Goal: Contribute content: Contribute content

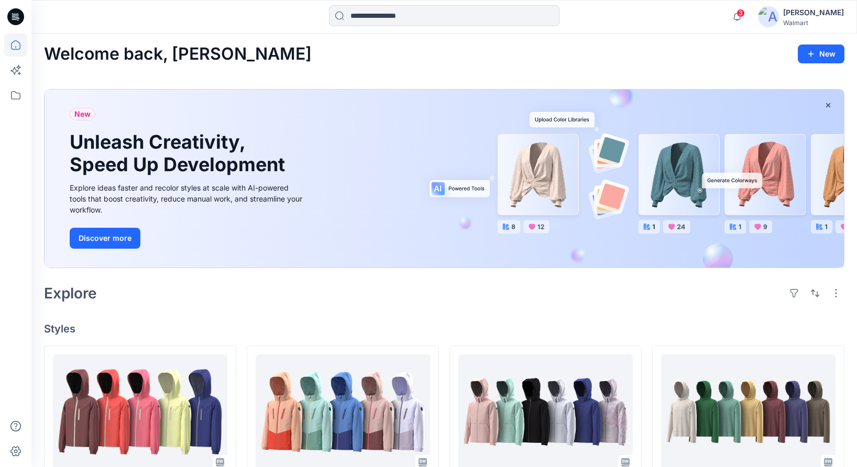
scroll to position [334, 0]
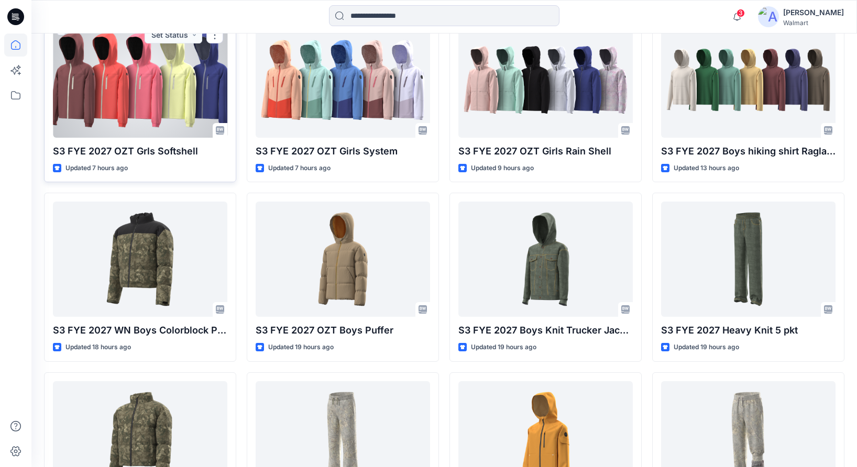
click at [161, 112] on div at bounding box center [140, 80] width 174 height 115
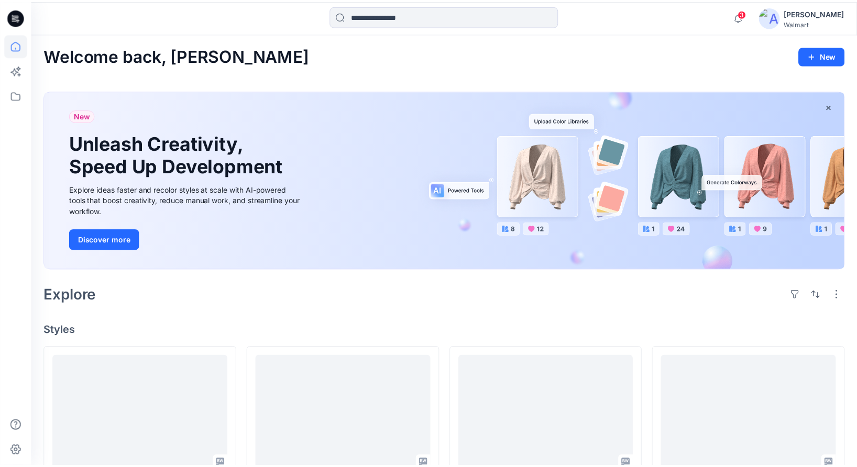
scroll to position [334, 0]
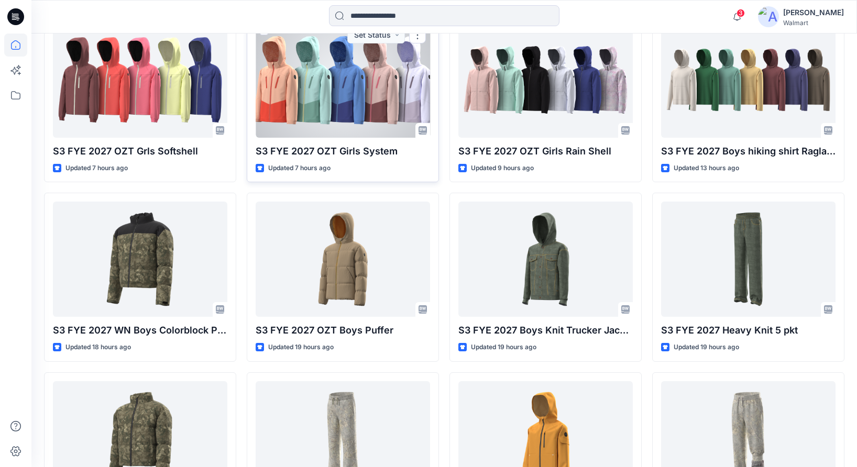
click at [315, 89] on div at bounding box center [343, 80] width 174 height 115
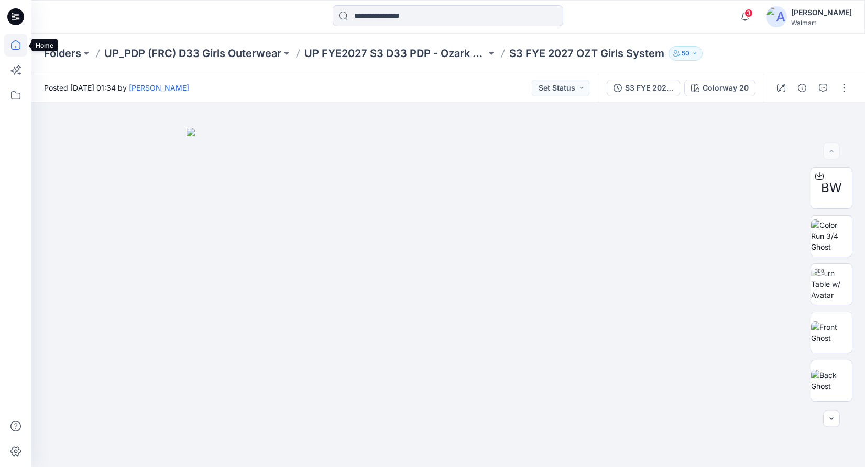
click at [15, 48] on icon at bounding box center [15, 45] width 23 height 23
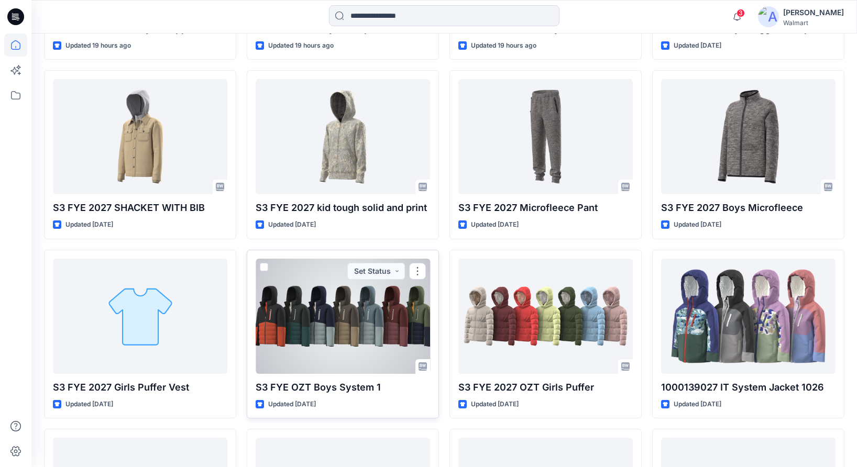
scroll to position [827, 0]
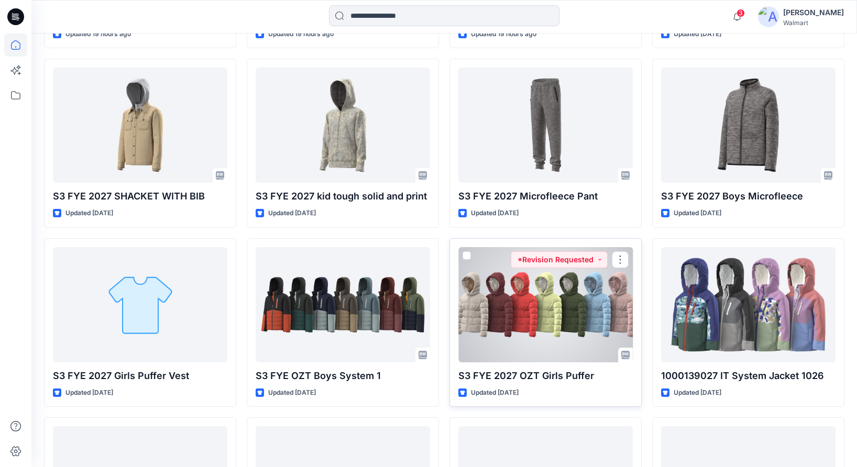
click at [551, 293] on div at bounding box center [545, 304] width 174 height 115
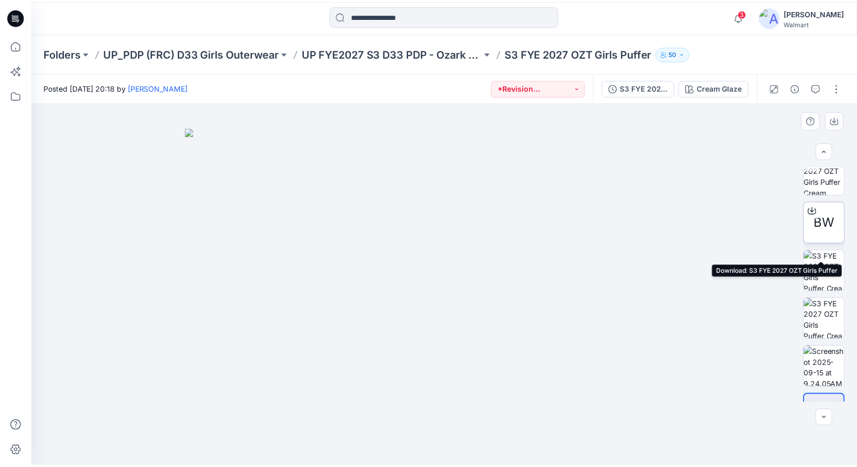
scroll to position [95, 0]
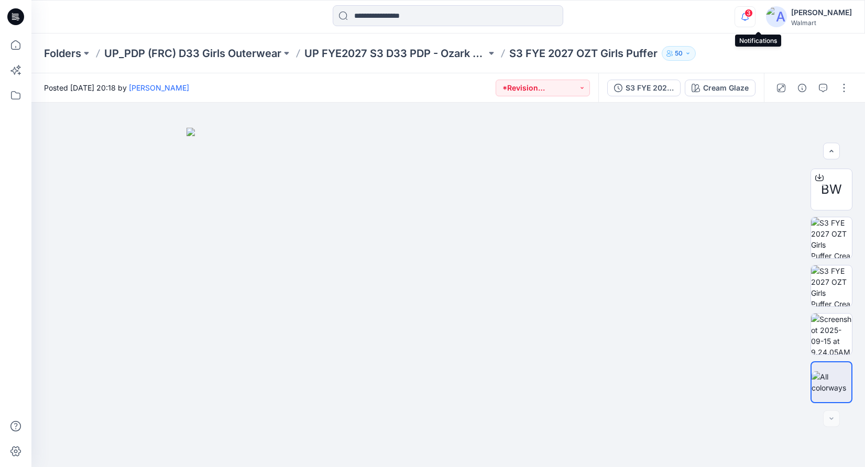
click at [755, 15] on icon "button" at bounding box center [745, 16] width 20 height 21
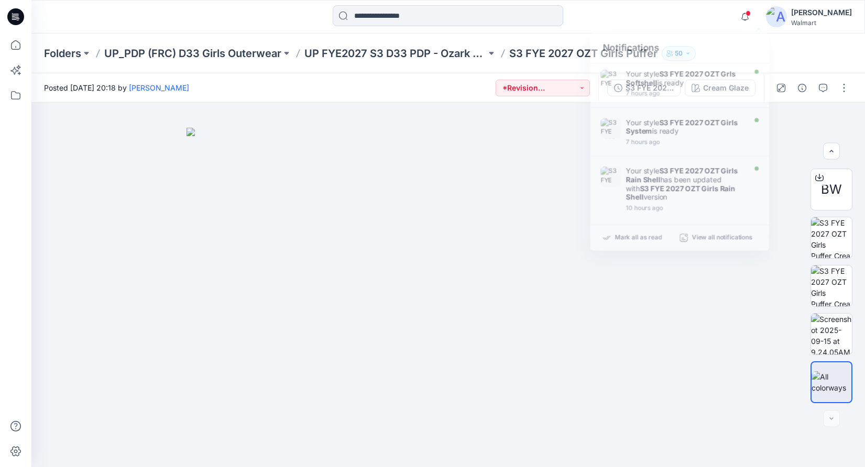
click at [701, 12] on div "Notifications Your style S3 FYE 2027 OZT Grls Softshell is ready 7 hours ago Yo…" at bounding box center [447, 16] width 833 height 23
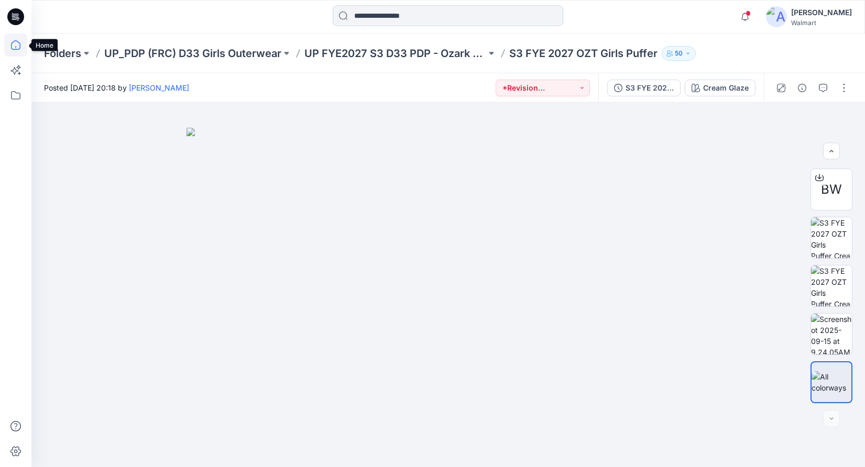
click at [17, 45] on icon at bounding box center [15, 45] width 23 height 23
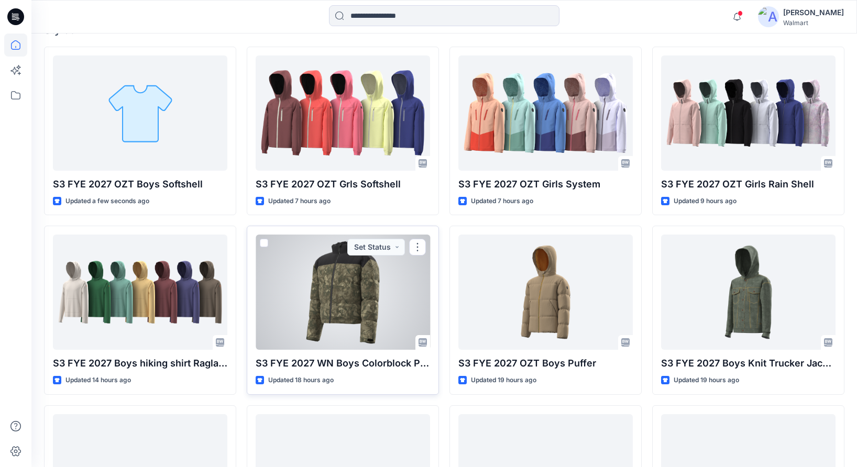
scroll to position [299, 0]
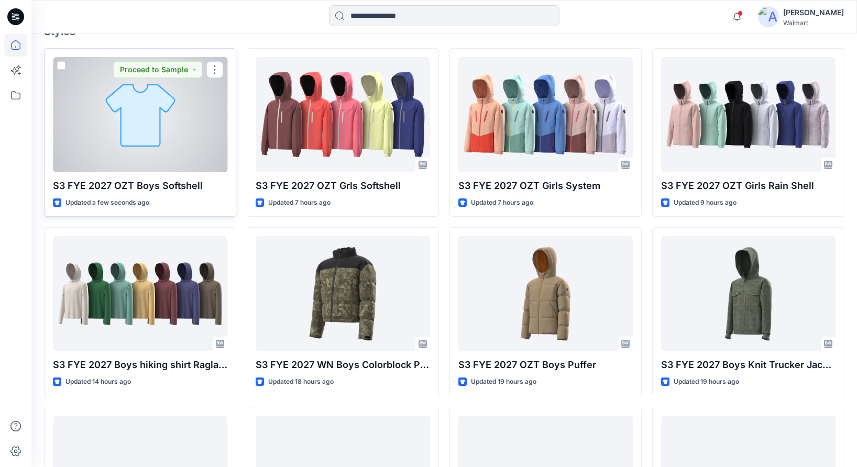
click at [180, 149] on div at bounding box center [140, 114] width 174 height 115
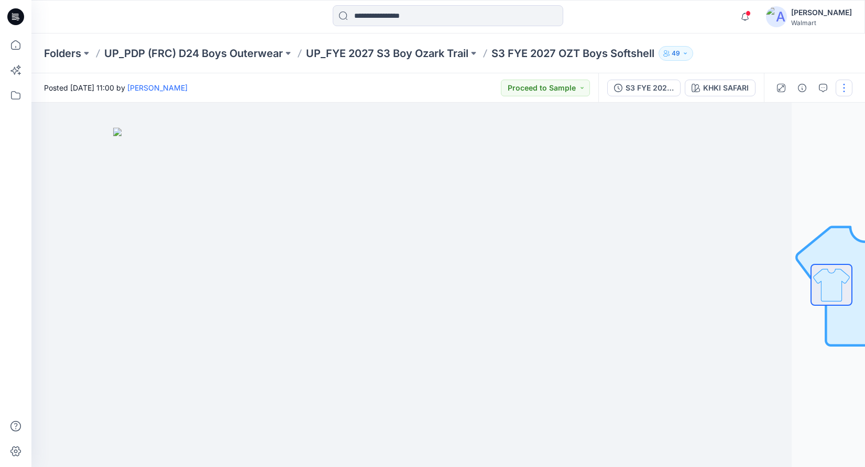
click at [845, 85] on button "button" at bounding box center [844, 88] width 17 height 17
click at [779, 142] on p "Edit" at bounding box center [777, 141] width 13 height 11
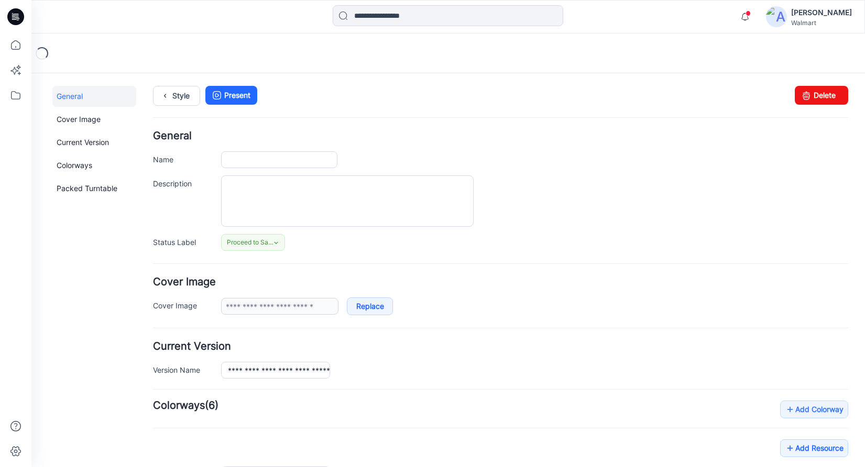
type input "**********"
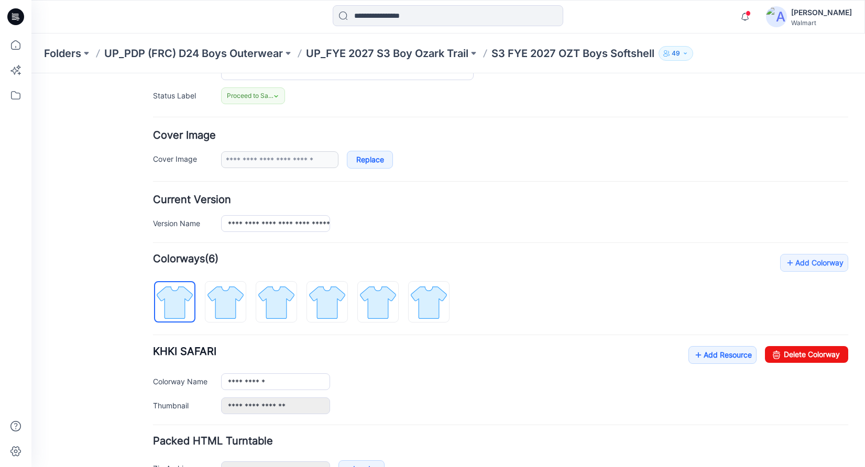
scroll to position [214, 0]
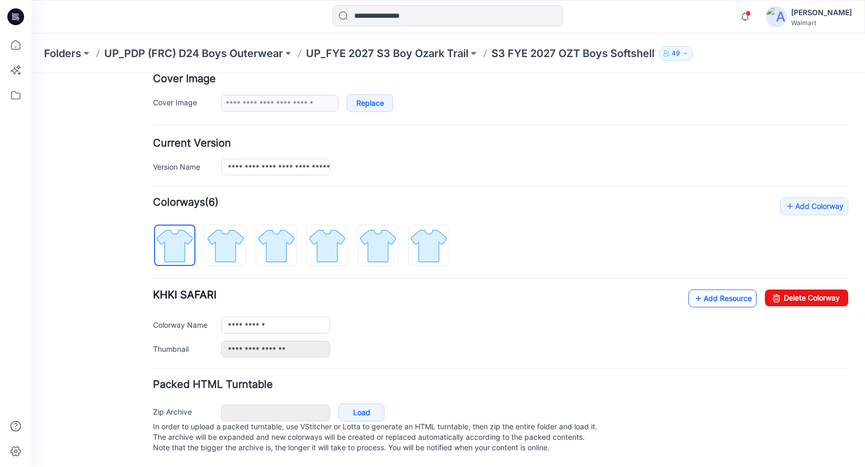
click at [718, 291] on link "Add Resource" at bounding box center [722, 299] width 68 height 18
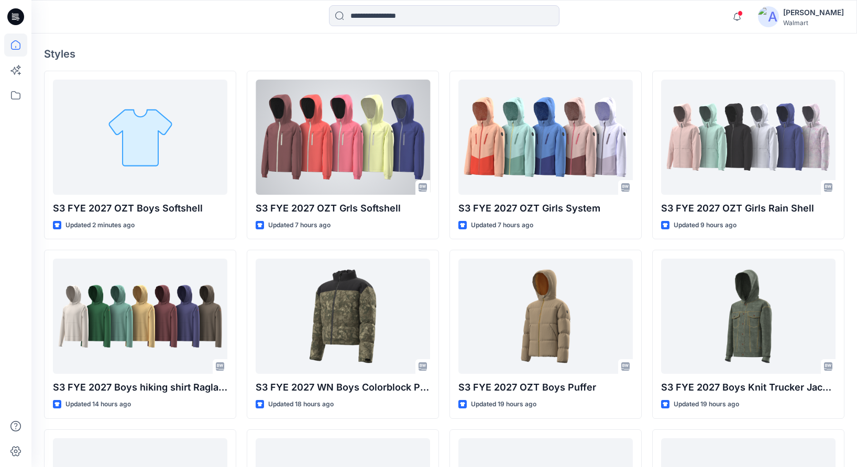
scroll to position [321, 0]
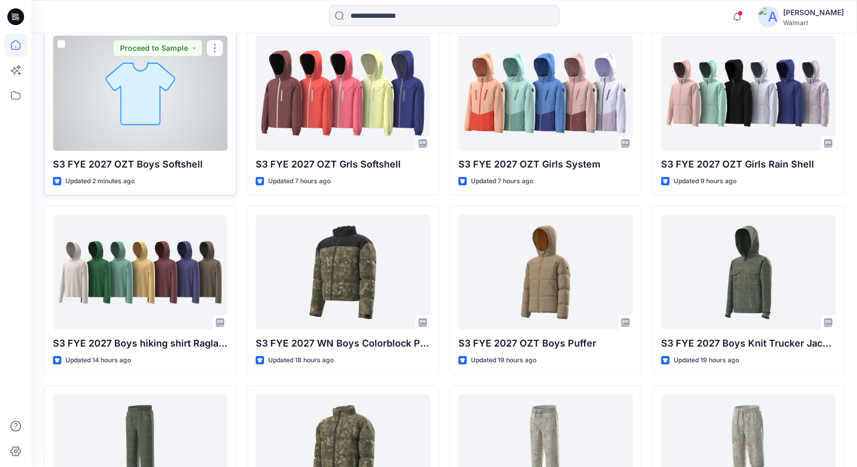
click at [154, 140] on div at bounding box center [140, 93] width 174 height 115
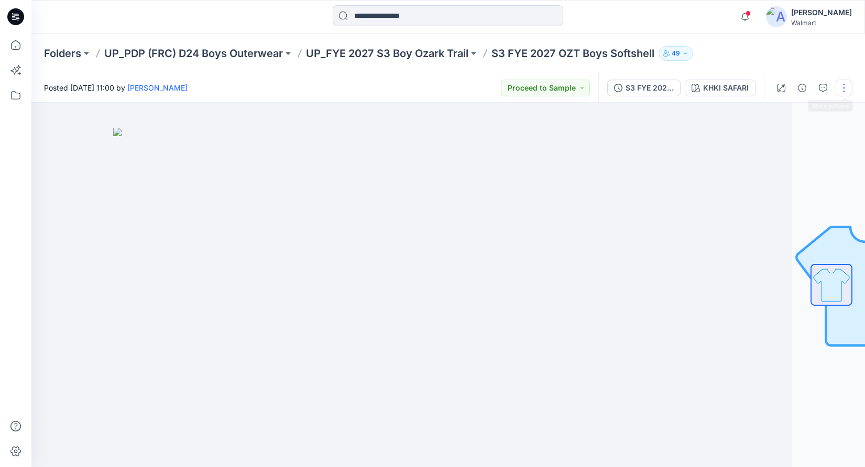
click at [841, 86] on button "button" at bounding box center [844, 88] width 17 height 17
click at [796, 143] on button "Edit" at bounding box center [800, 141] width 96 height 19
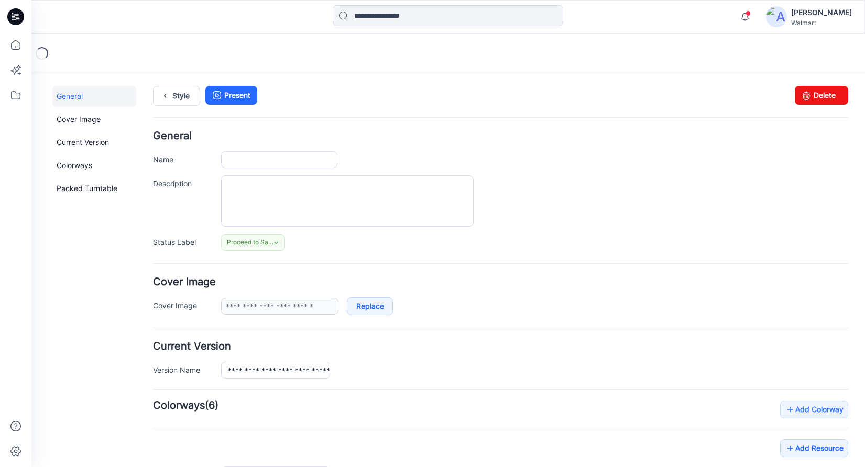
type input "**********"
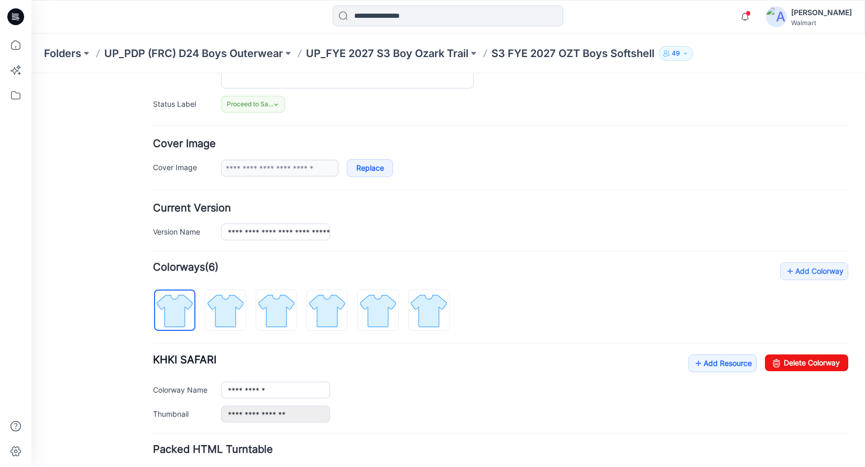
scroll to position [214, 0]
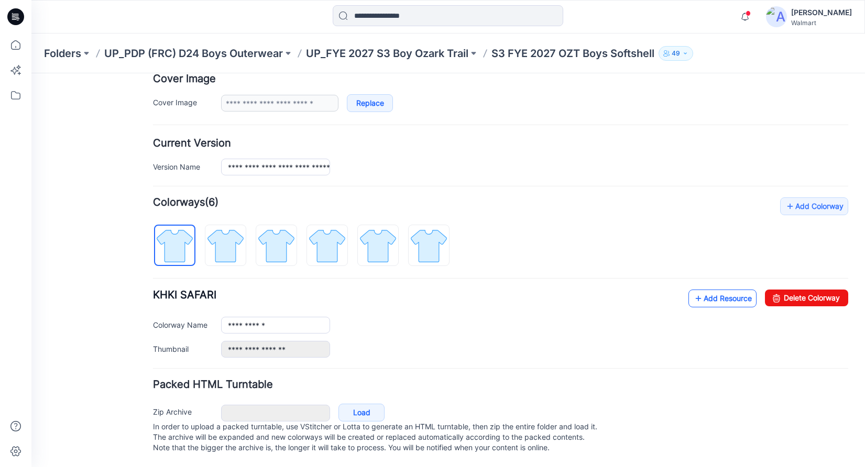
click at [716, 290] on link "Add Resource" at bounding box center [722, 299] width 68 height 18
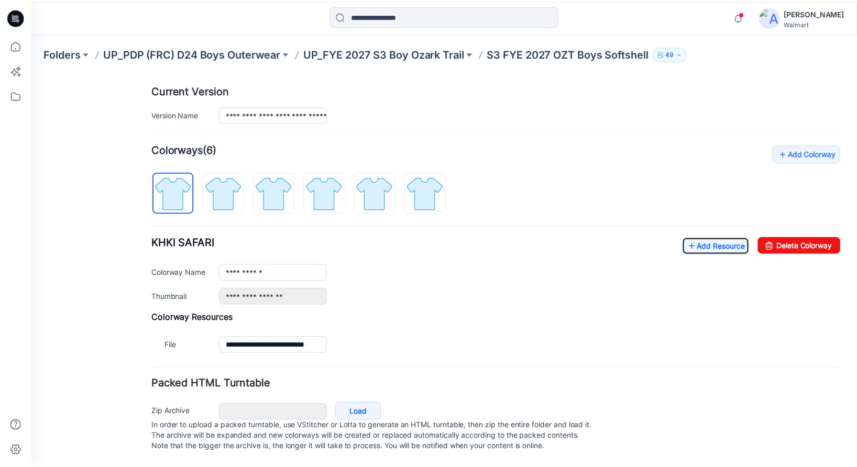
scroll to position [196, 0]
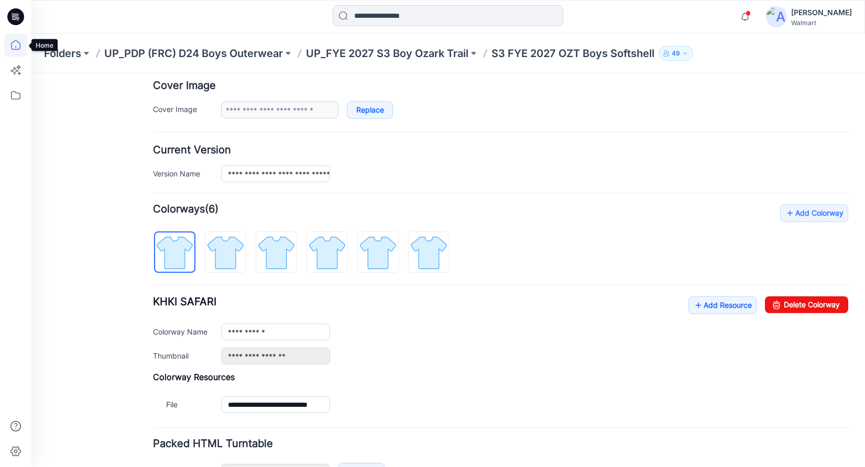
click at [15, 48] on icon at bounding box center [15, 45] width 23 height 23
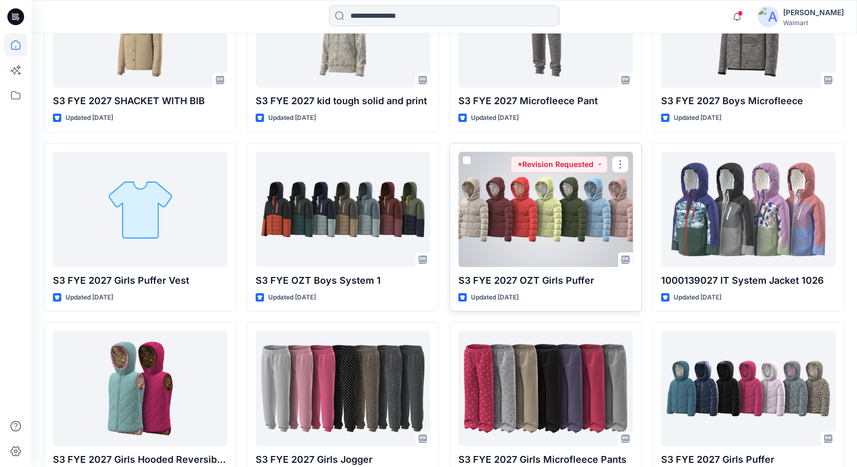
scroll to position [923, 0]
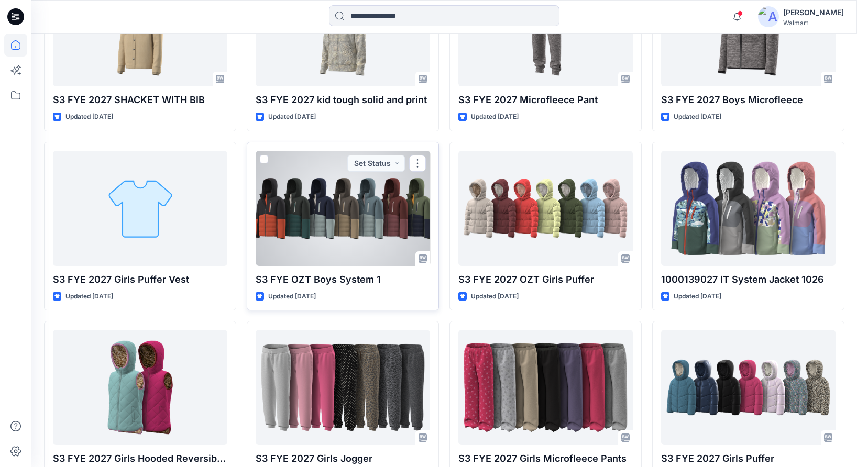
click at [373, 198] on div at bounding box center [343, 208] width 174 height 115
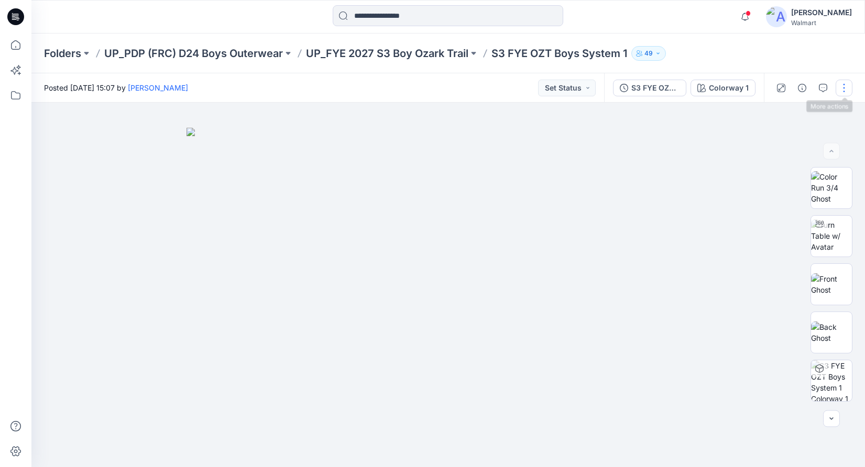
click at [843, 81] on button "button" at bounding box center [844, 88] width 17 height 17
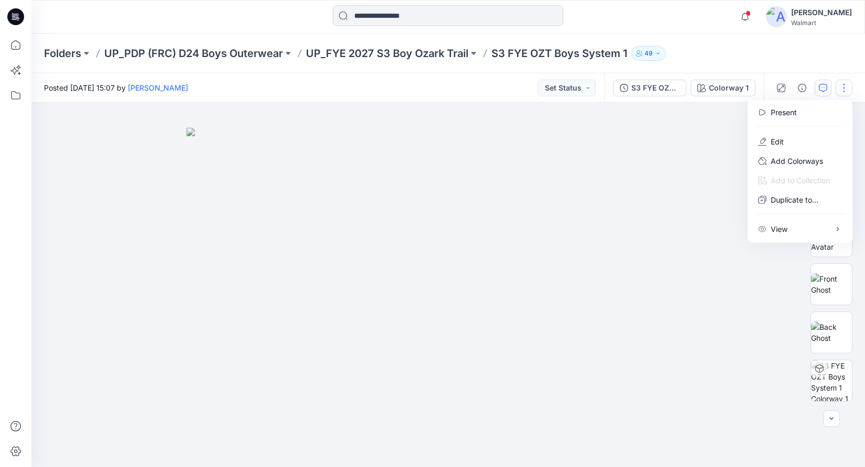
drag, startPoint x: 813, startPoint y: 59, endPoint x: 820, endPoint y: 83, distance: 25.2
click at [813, 59] on div "Folders UP_PDP (FRC) D24 Boys Outerwear UP_FYE 2027 S3 Boy Ozark Trail S3 FYE O…" at bounding box center [448, 54] width 834 height 40
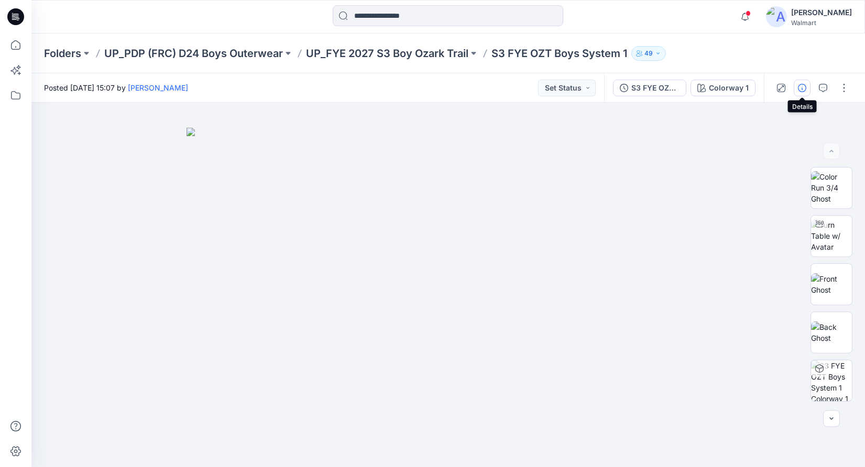
click at [801, 88] on icon "button" at bounding box center [802, 88] width 8 height 8
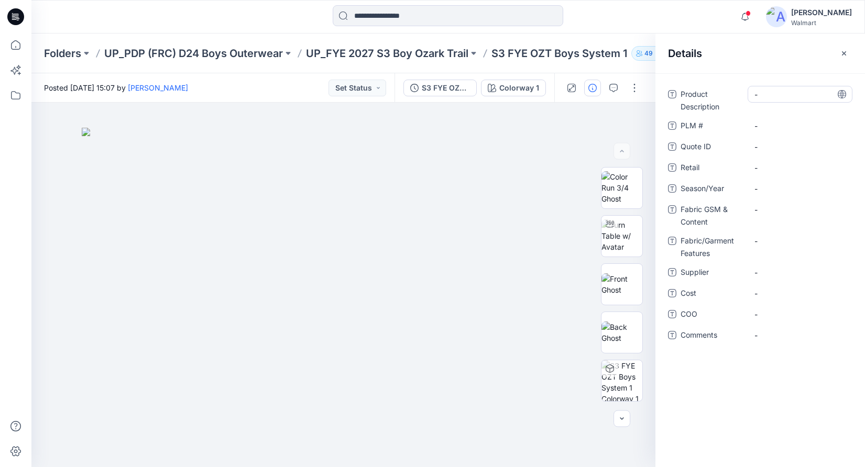
click at [784, 93] on Description "-" at bounding box center [799, 94] width 91 height 11
type textarea "*"
type textarea "**********"
click at [759, 192] on span "-" at bounding box center [799, 188] width 91 height 11
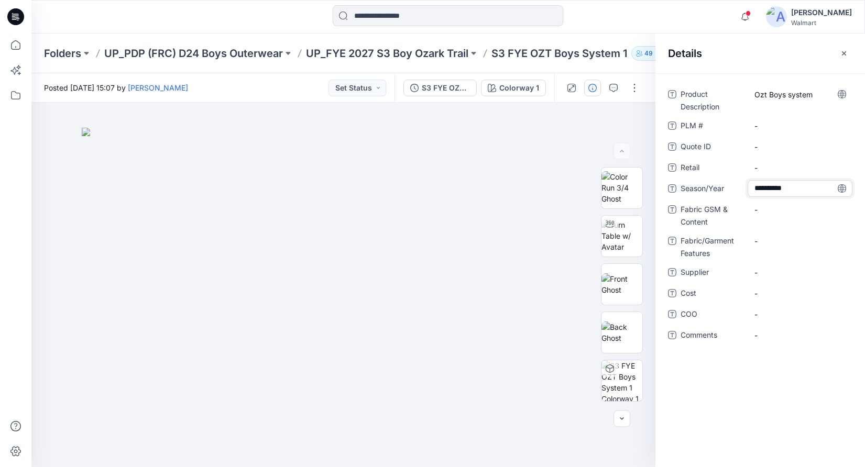
type textarea "**********"
click at [778, 271] on span "-" at bounding box center [799, 272] width 91 height 11
type textarea "***"
drag, startPoint x: 797, startPoint y: 401, endPoint x: 822, endPoint y: 281, distance: 122.6
click at [797, 401] on div "Product Description Ozt Boys system PLM # - Quote ID - Retail - Season/Year S3 …" at bounding box center [760, 270] width 210 height 394
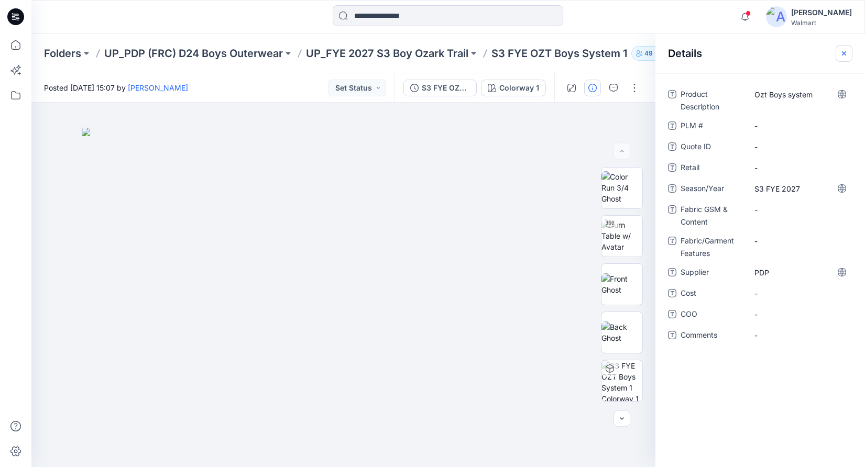
click at [844, 54] on icon "button" at bounding box center [844, 53] width 8 height 8
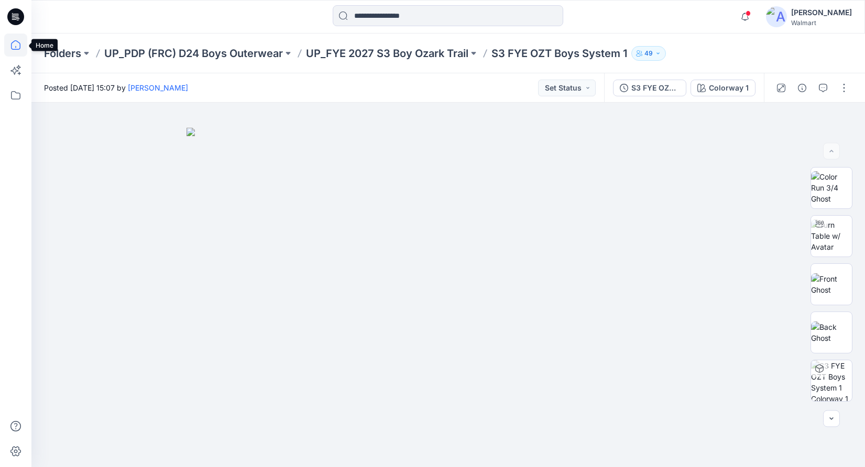
click at [13, 46] on icon at bounding box center [15, 45] width 23 height 23
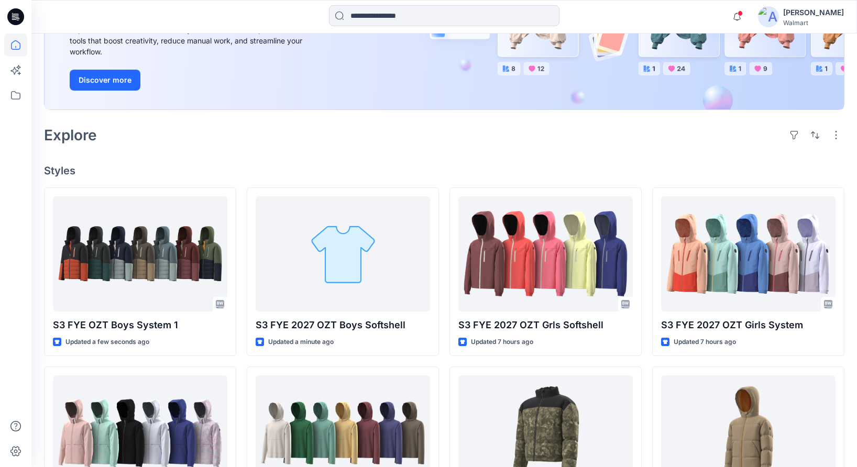
scroll to position [161, 0]
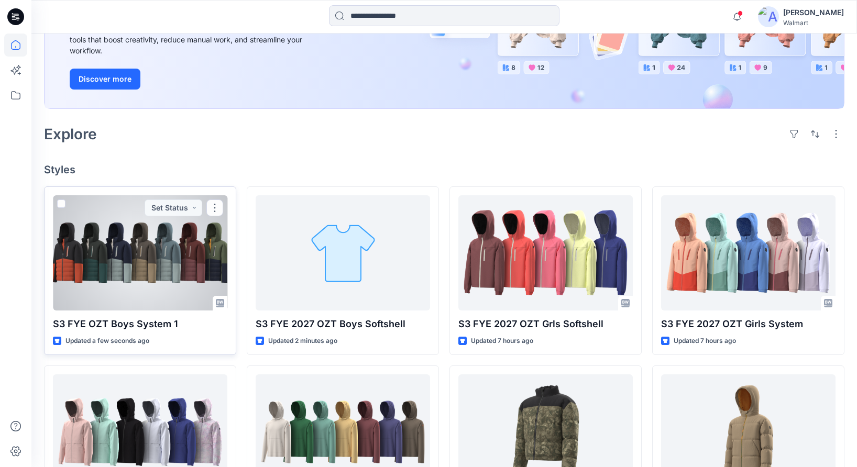
click at [213, 258] on div at bounding box center [140, 252] width 174 height 115
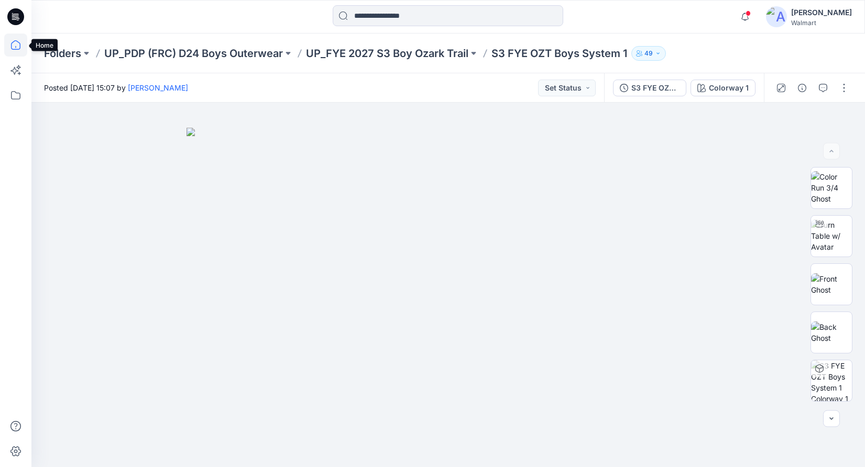
click at [14, 41] on icon at bounding box center [15, 45] width 23 height 23
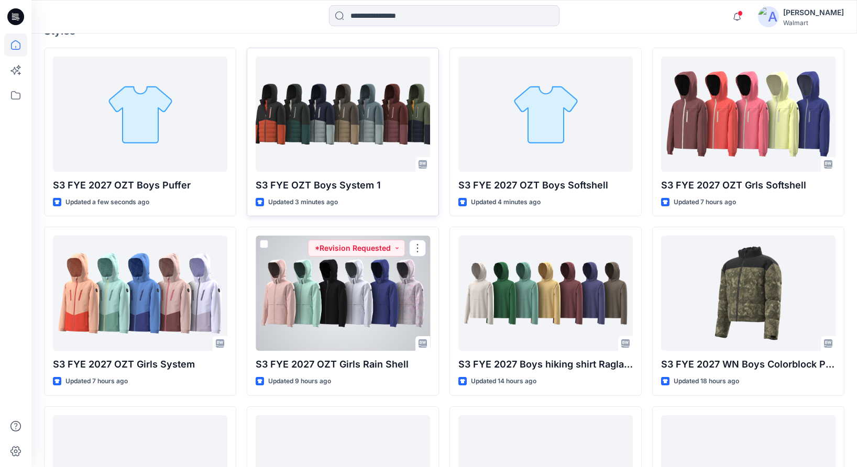
scroll to position [293, 0]
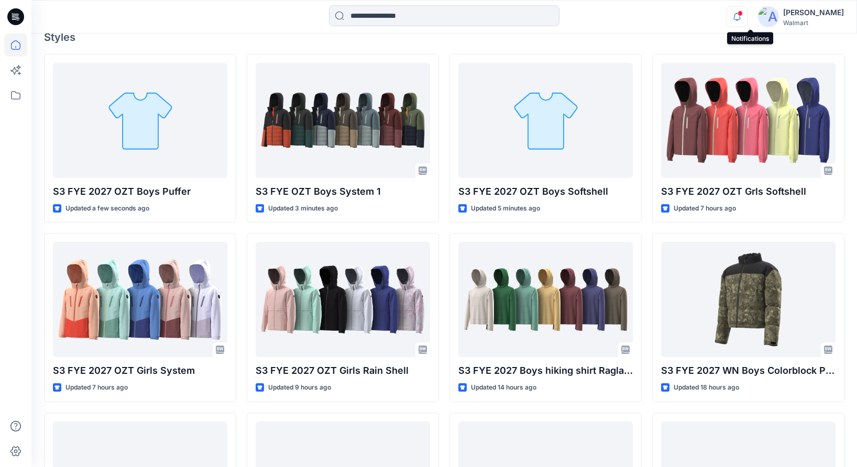
click at [747, 11] on icon "button" at bounding box center [737, 16] width 20 height 21
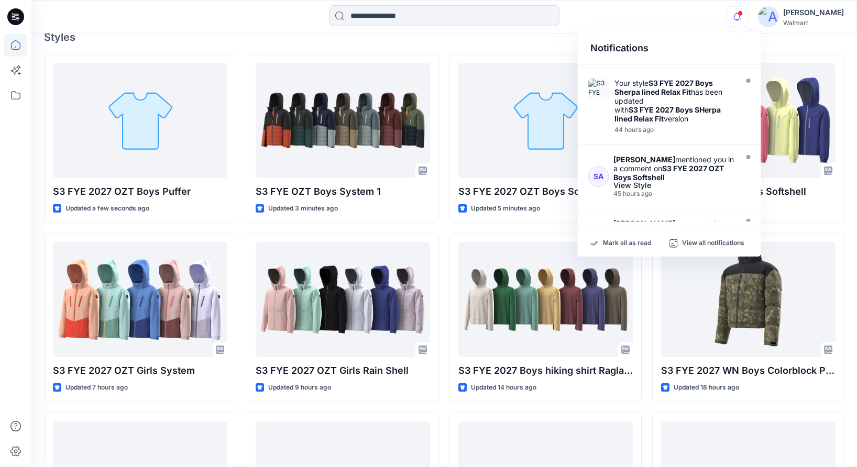
scroll to position [336, 0]
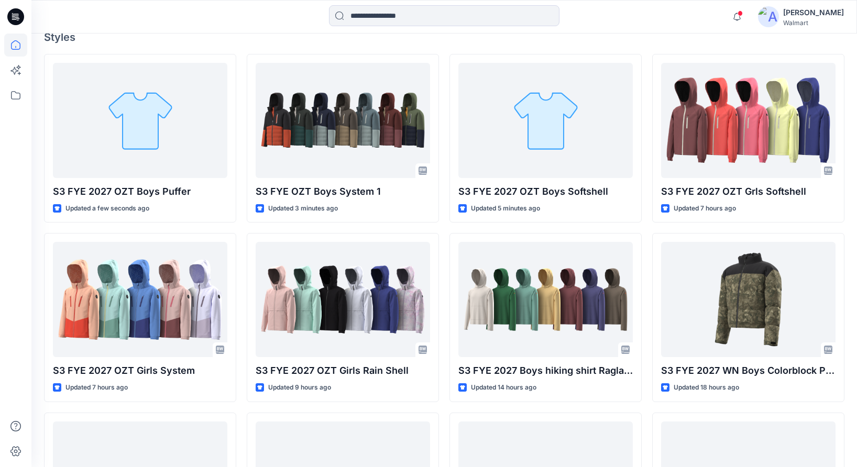
click at [665, 17] on div "Notifications Your style S3 FYE 2027 OZT Grls Softshell is ready 7 hours ago Yo…" at bounding box center [443, 16] width 825 height 23
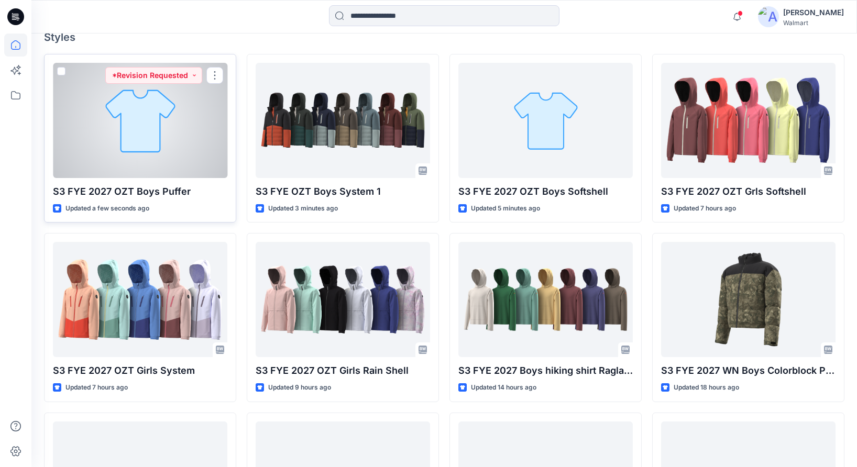
click at [214, 134] on div at bounding box center [140, 120] width 174 height 115
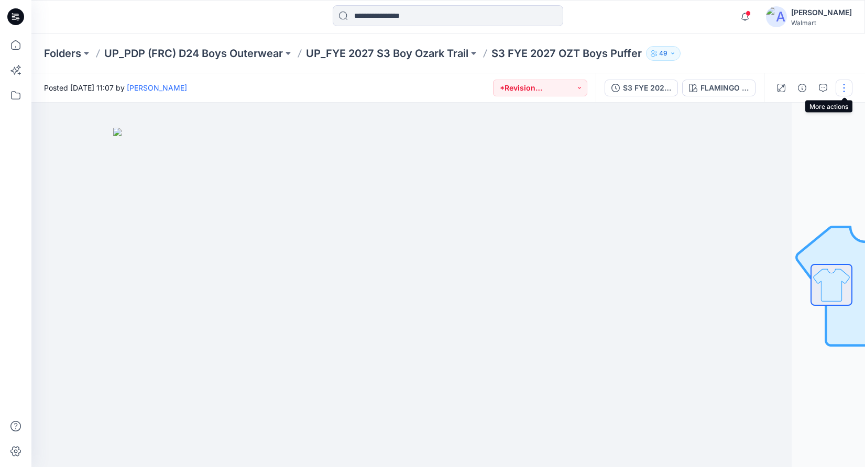
click at [844, 84] on button "button" at bounding box center [844, 88] width 17 height 17
click at [801, 141] on button "Edit" at bounding box center [800, 141] width 96 height 19
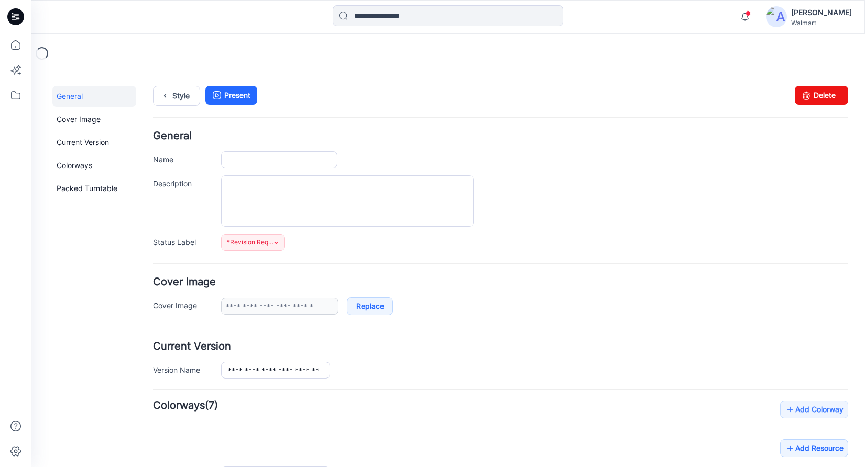
type input "**********"
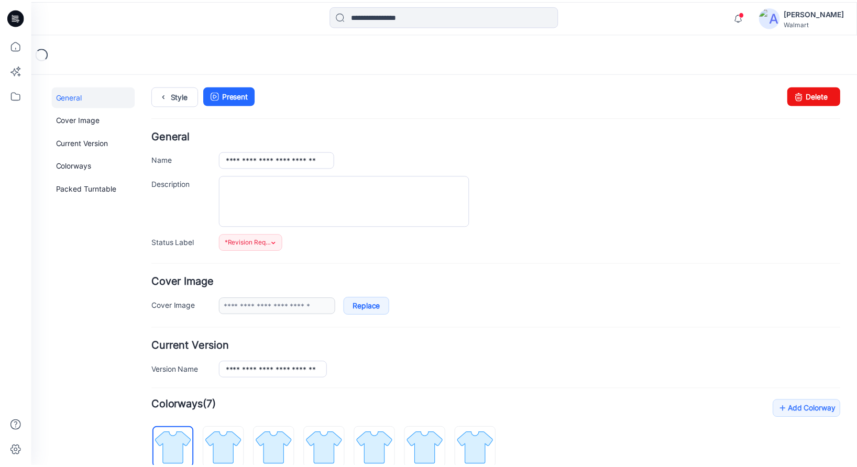
scroll to position [214, 0]
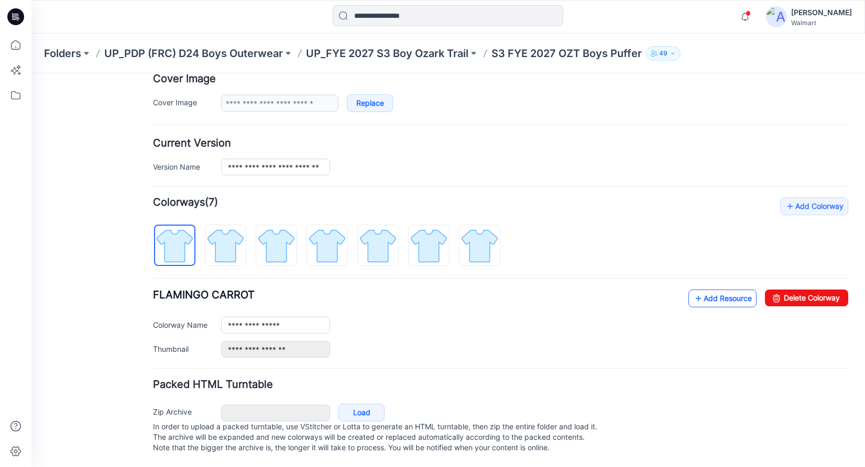
click at [713, 290] on link "Add Resource" at bounding box center [722, 299] width 68 height 18
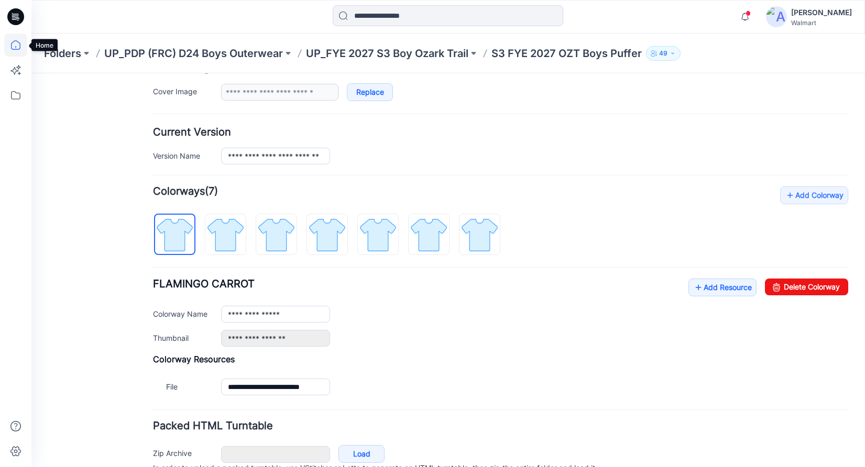
click at [15, 47] on icon at bounding box center [15, 47] width 1 height 2
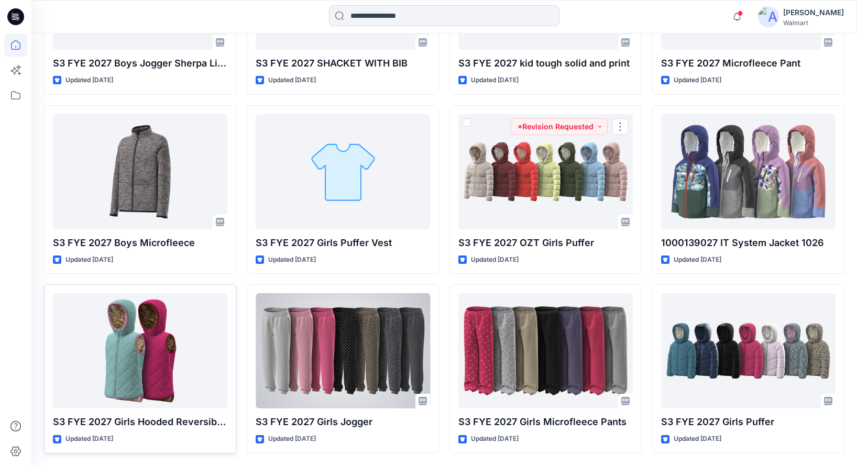
scroll to position [962, 0]
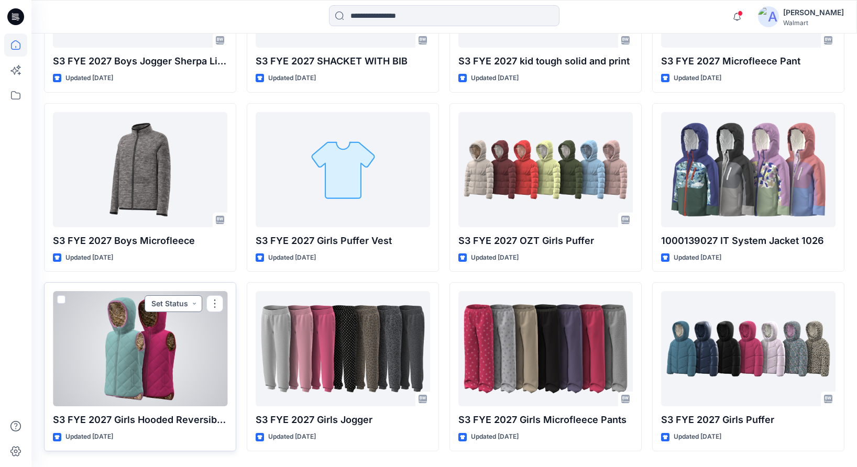
click at [199, 304] on button "Set Status" at bounding box center [174, 303] width 58 height 17
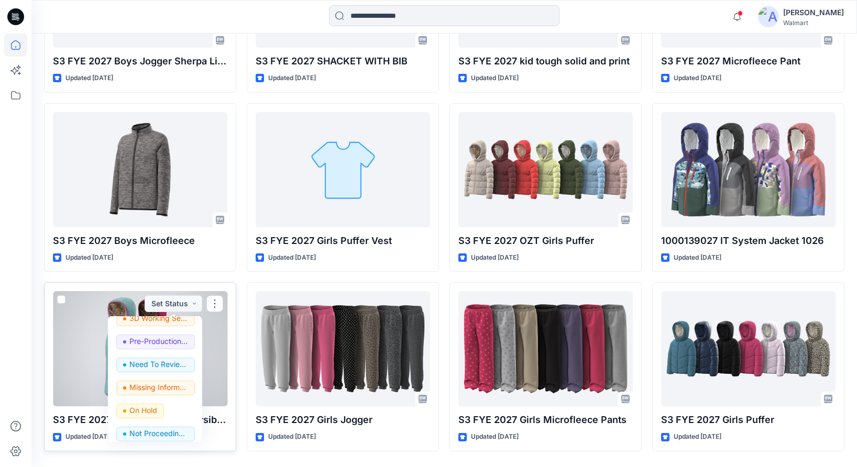
scroll to position [132, 0]
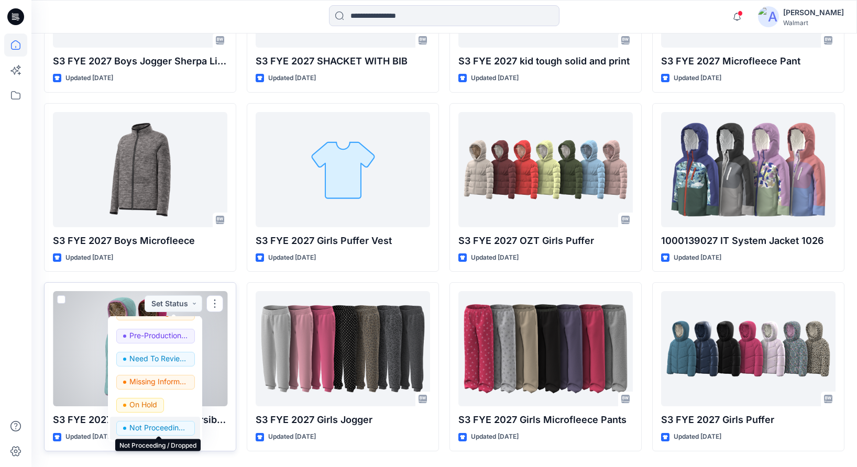
click at [174, 426] on p "Not Proceeding / Dropped" at bounding box center [158, 428] width 59 height 14
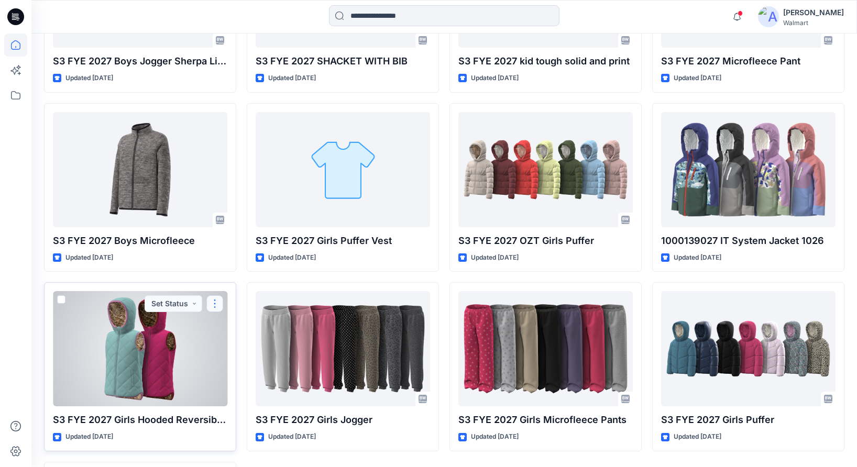
click at [211, 305] on button "button" at bounding box center [214, 303] width 17 height 17
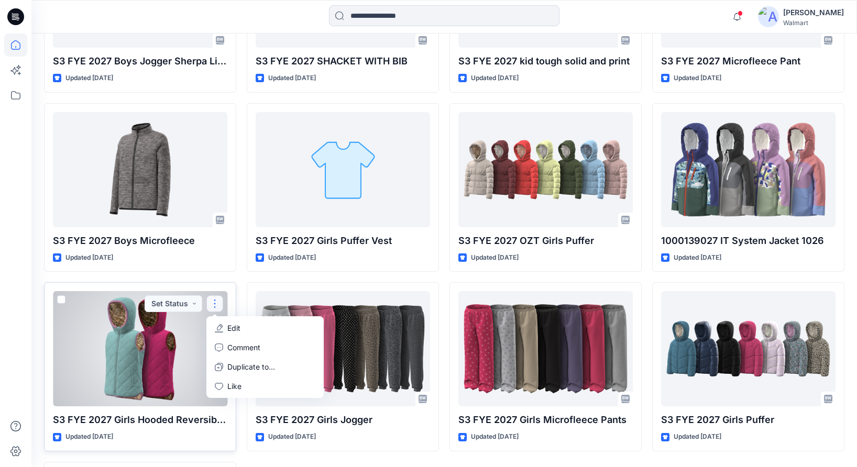
click at [240, 332] on button "Edit" at bounding box center [265, 328] width 113 height 19
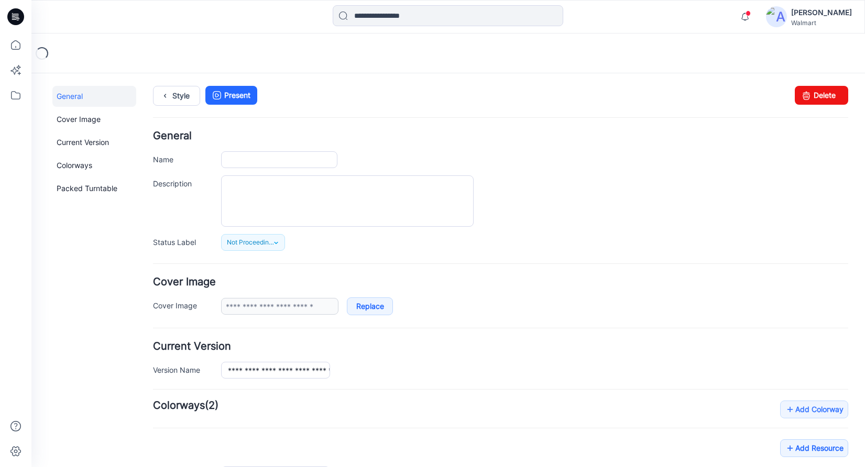
type input "**********"
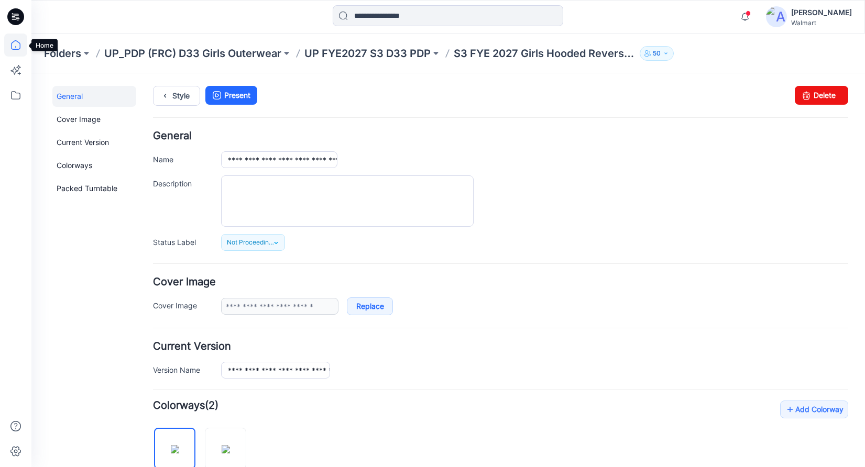
click at [12, 42] on icon at bounding box center [15, 44] width 9 height 9
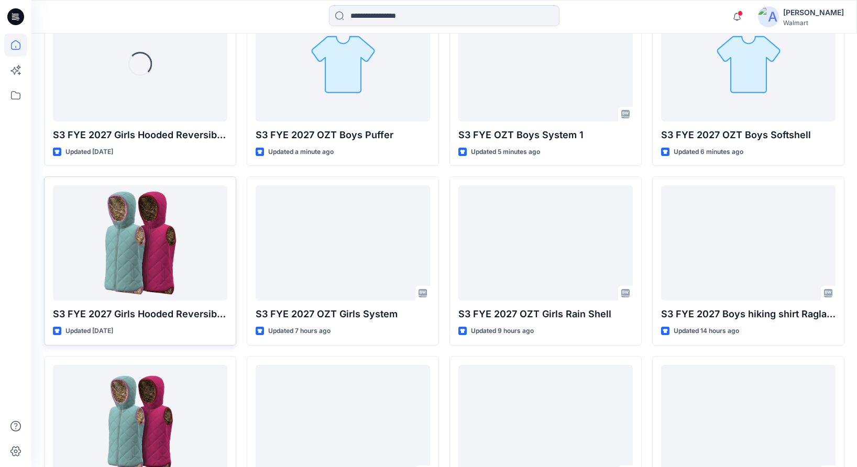
scroll to position [347, 0]
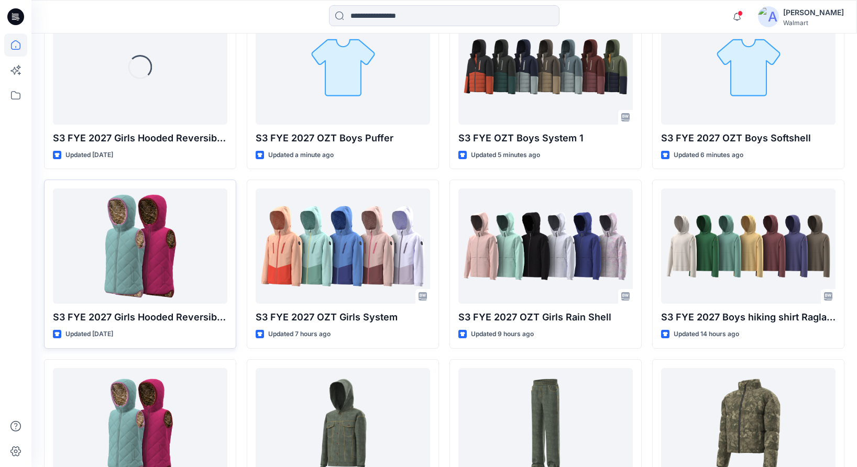
click at [157, 238] on div at bounding box center [140, 246] width 174 height 115
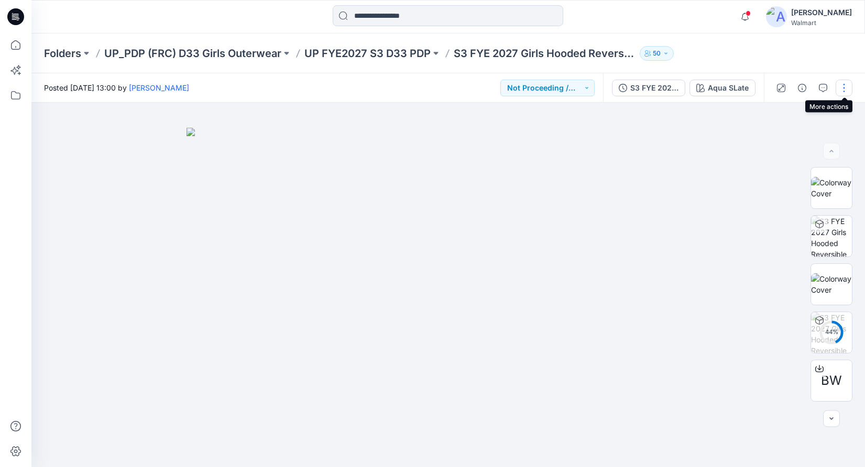
click at [844, 89] on button "button" at bounding box center [844, 88] width 17 height 17
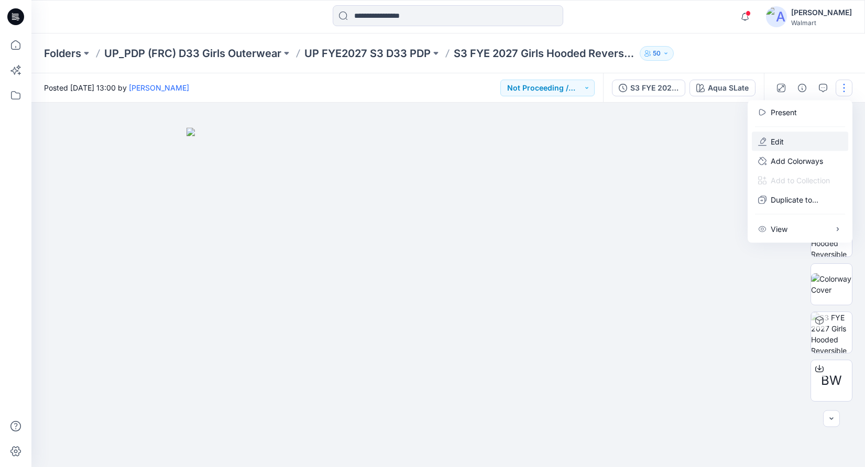
click at [768, 143] on button "Edit" at bounding box center [800, 141] width 96 height 19
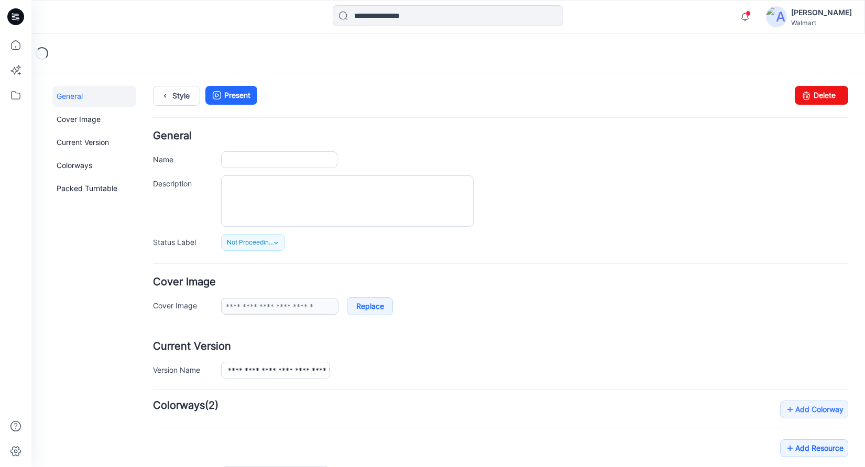
type input "**********"
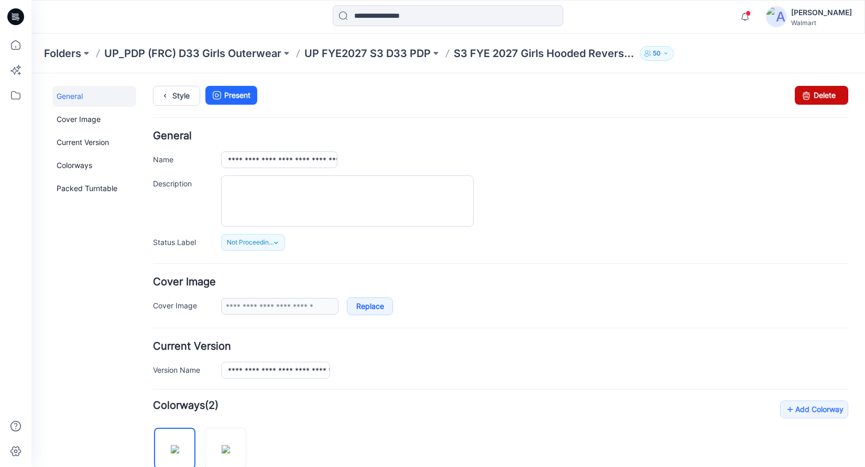
click at [808, 96] on link "Delete" at bounding box center [821, 95] width 53 height 19
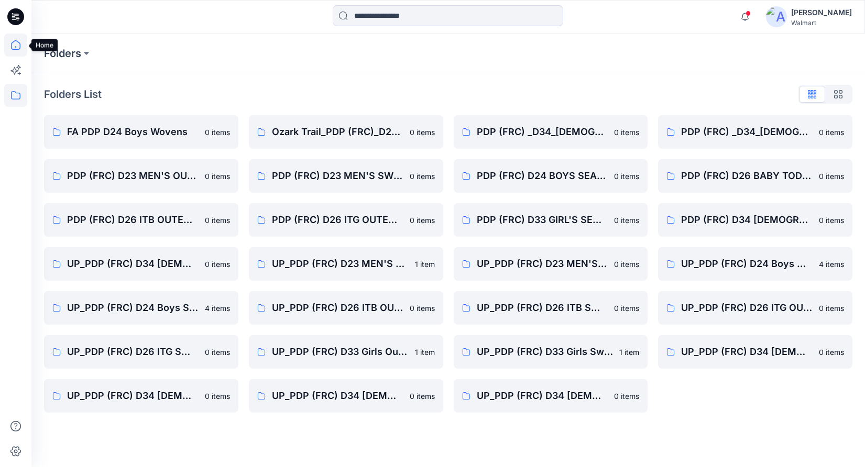
click at [18, 43] on icon at bounding box center [15, 45] width 23 height 23
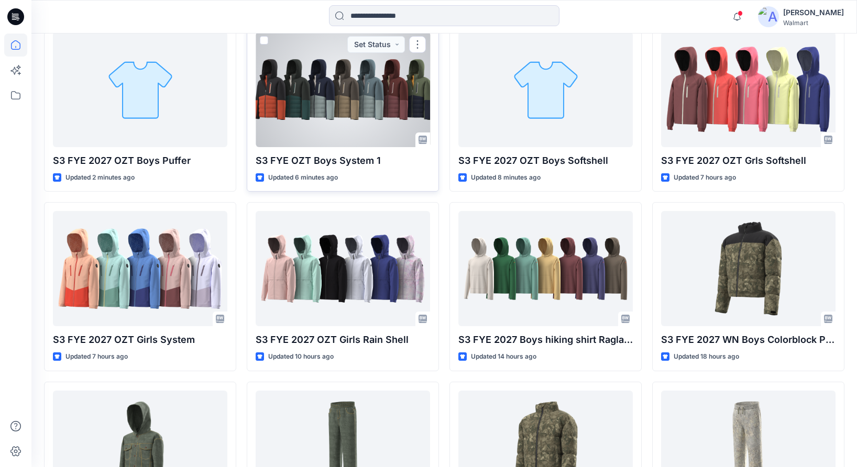
scroll to position [326, 0]
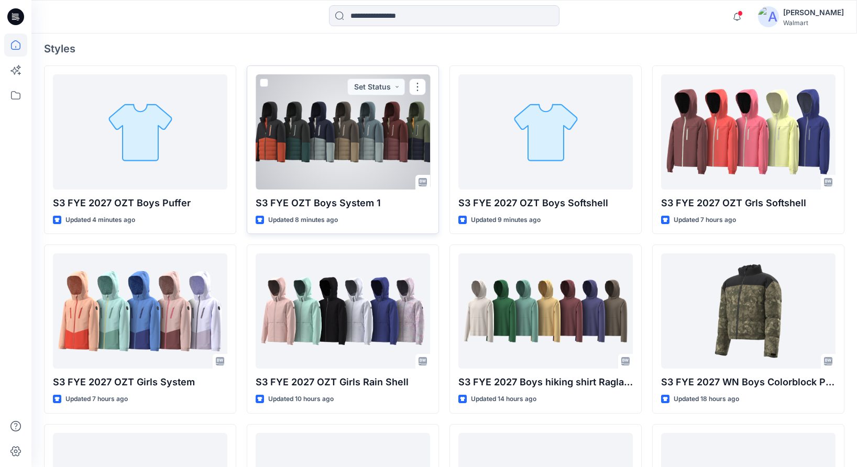
scroll to position [286, 0]
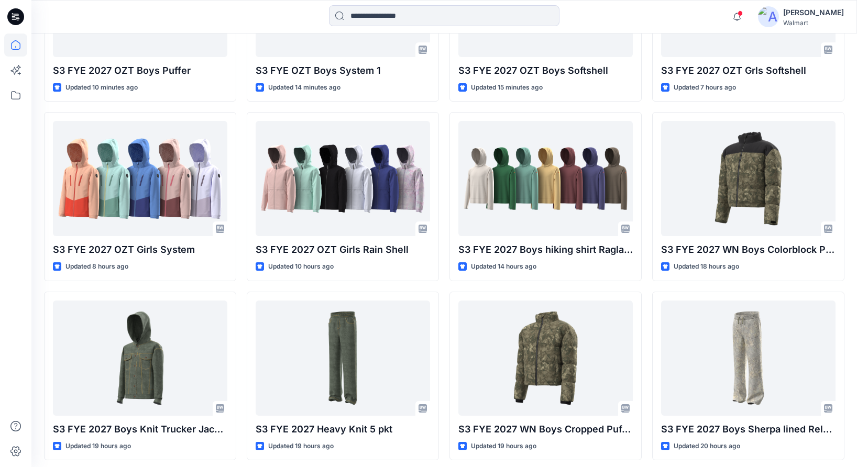
scroll to position [458, 0]
